Goal: Complete application form

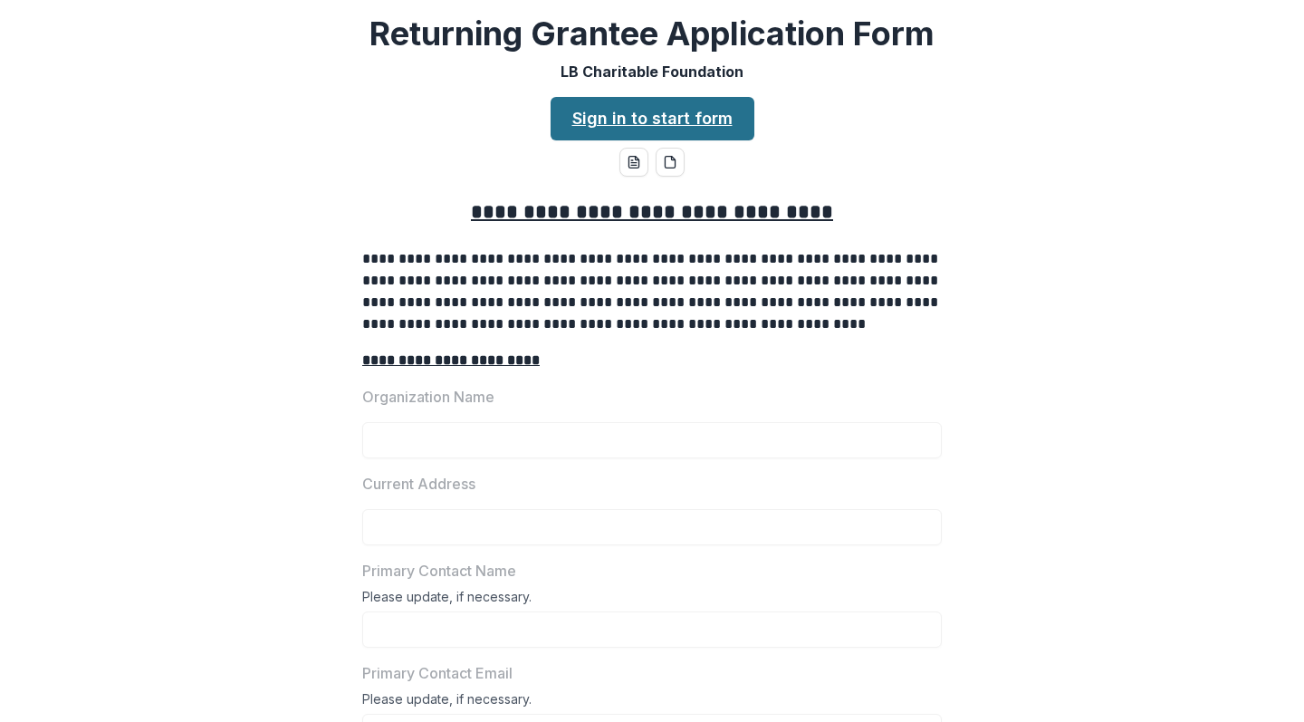
click at [605, 118] on link "Sign in to start form" at bounding box center [653, 118] width 204 height 43
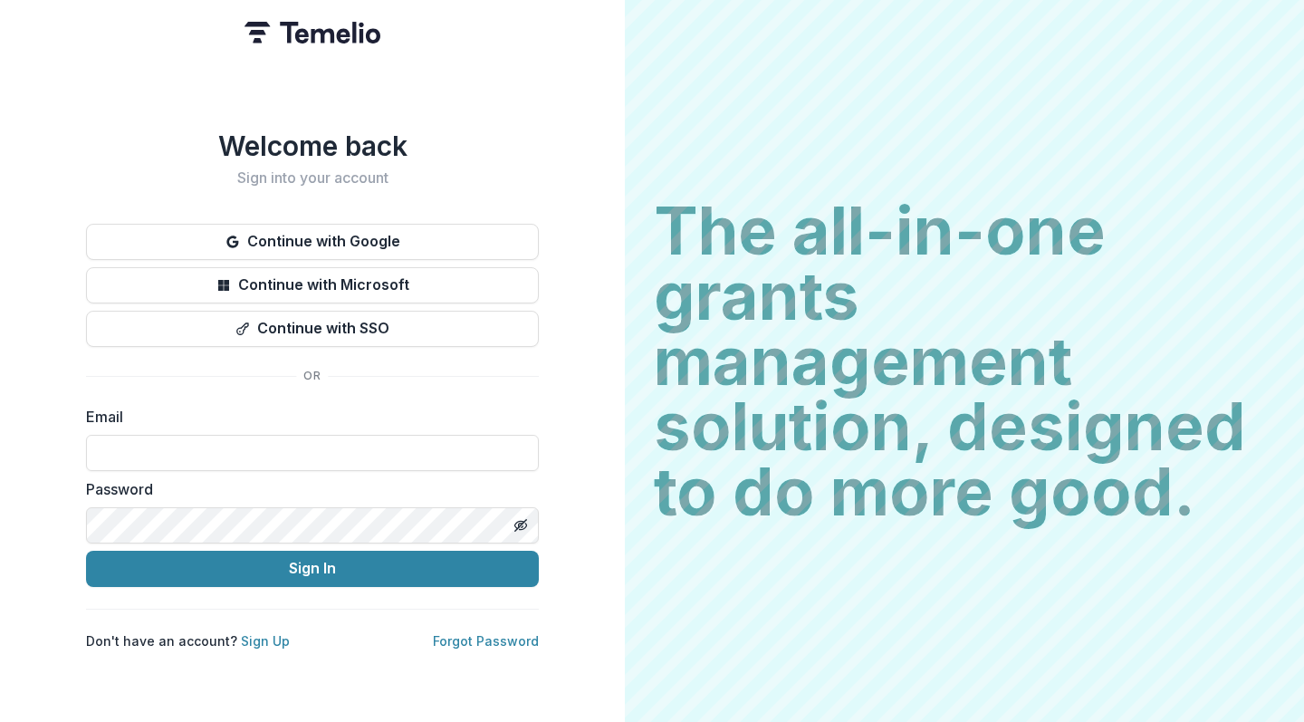
type input "**********"
click at [312, 561] on button "Sign In" at bounding box center [312, 569] width 453 height 36
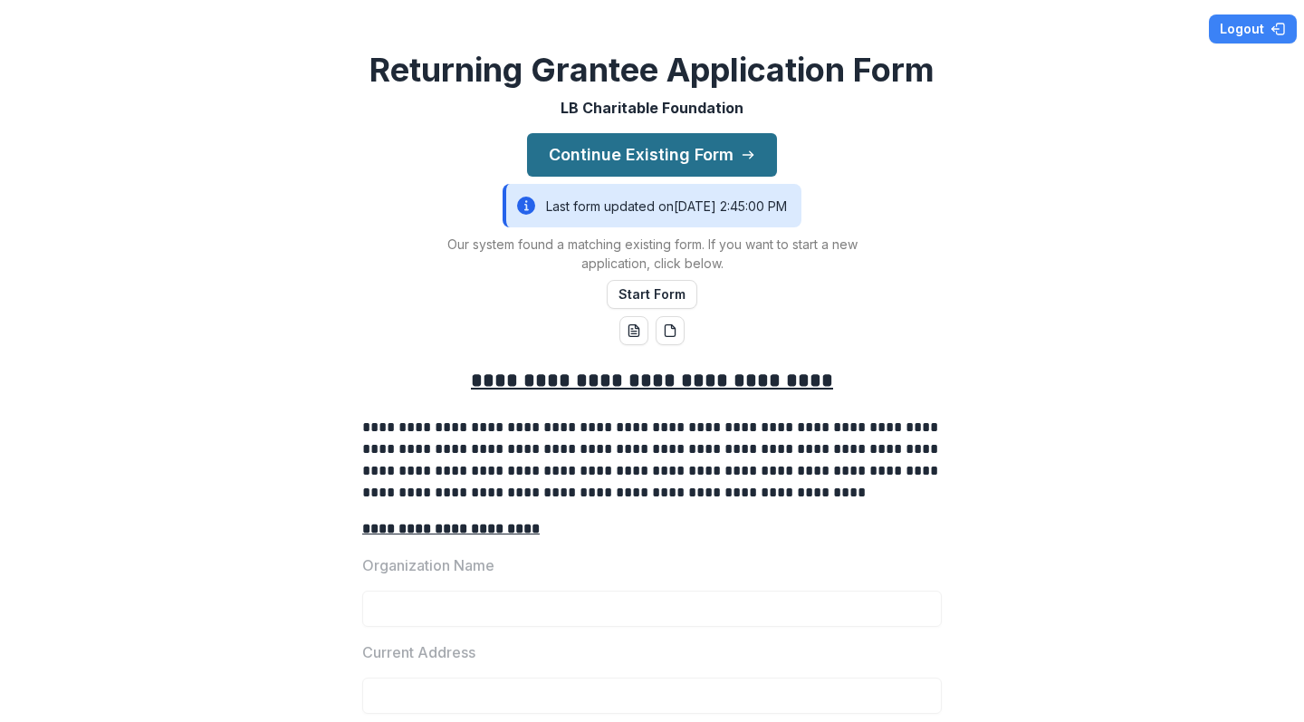
click at [754, 148] on button "Continue Existing Form" at bounding box center [652, 154] width 250 height 43
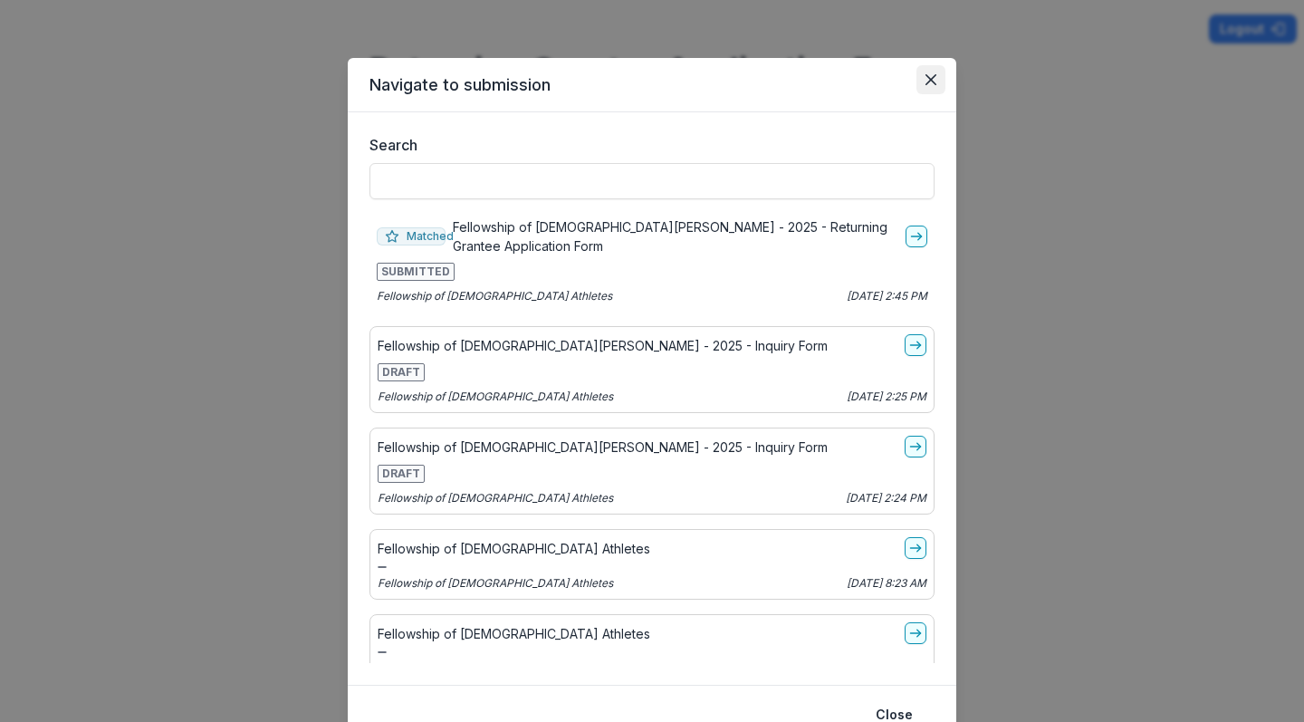
click at [930, 78] on icon "Close" at bounding box center [931, 79] width 11 height 11
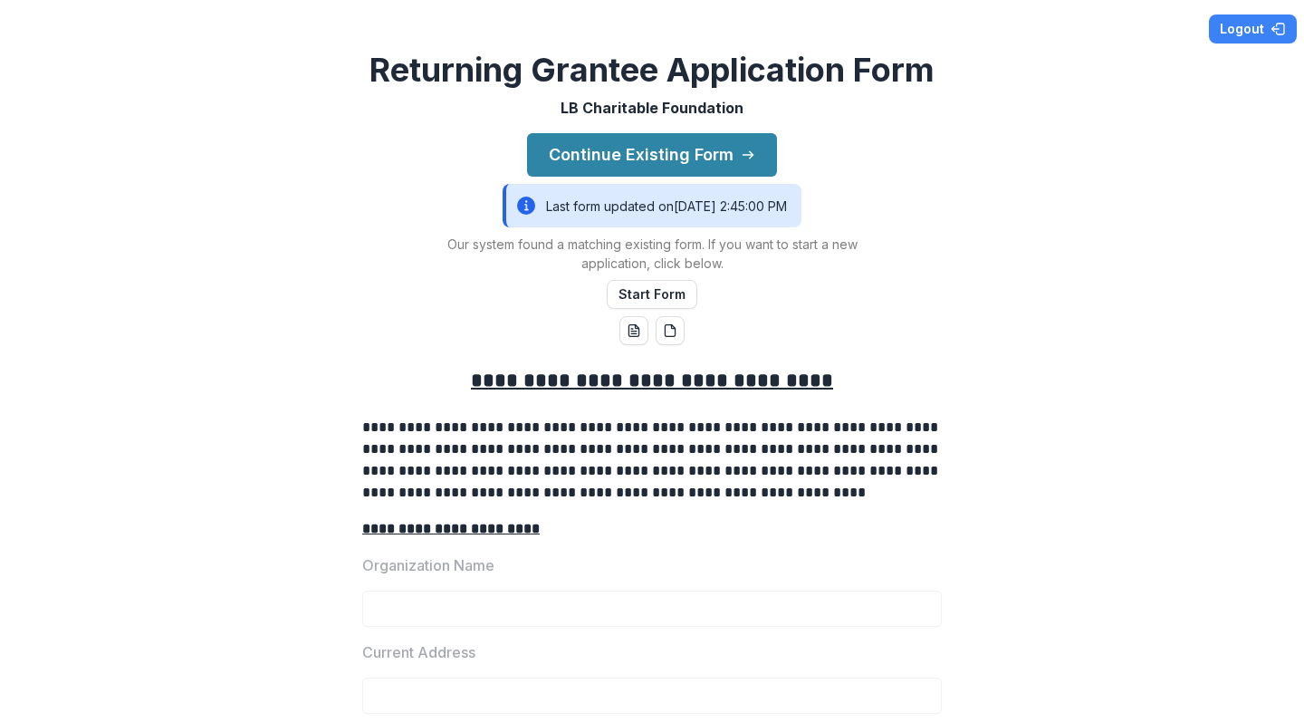
click at [755, 209] on div "Last form updated on 8/11/2025, 2:45:00 PM" at bounding box center [652, 205] width 299 height 43
